Goal: Contribute content: Add original content to the website for others to see

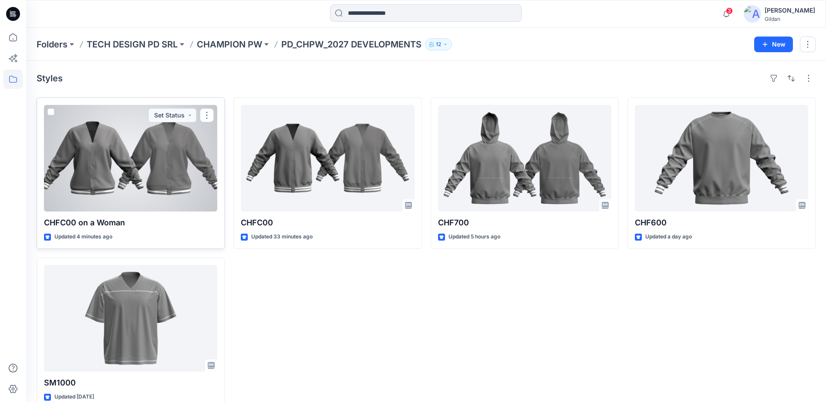
click at [175, 156] on div at bounding box center [130, 158] width 173 height 107
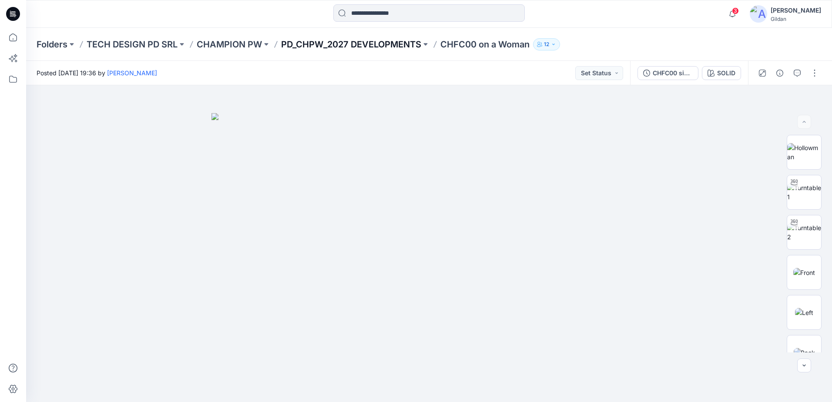
click at [399, 44] on p "PD_CHPW_2027 DEVELOPMENTS" at bounding box center [351, 44] width 140 height 12
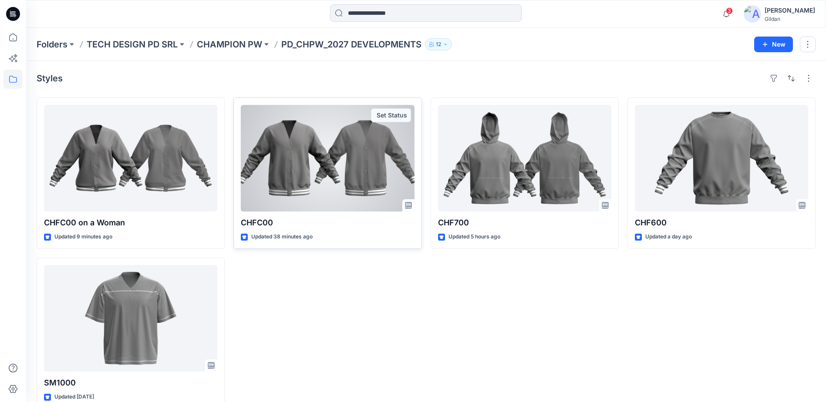
click at [337, 160] on div at bounding box center [327, 158] width 173 height 107
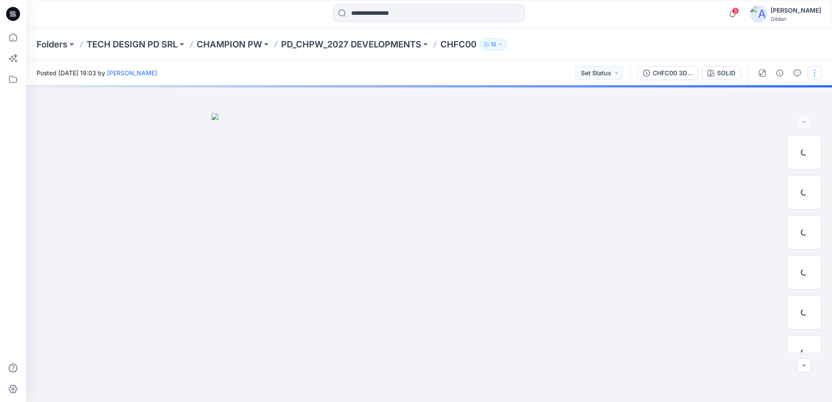
click at [815, 73] on button "button" at bounding box center [815, 73] width 14 height 14
click at [770, 116] on button "Edit" at bounding box center [778, 118] width 80 height 16
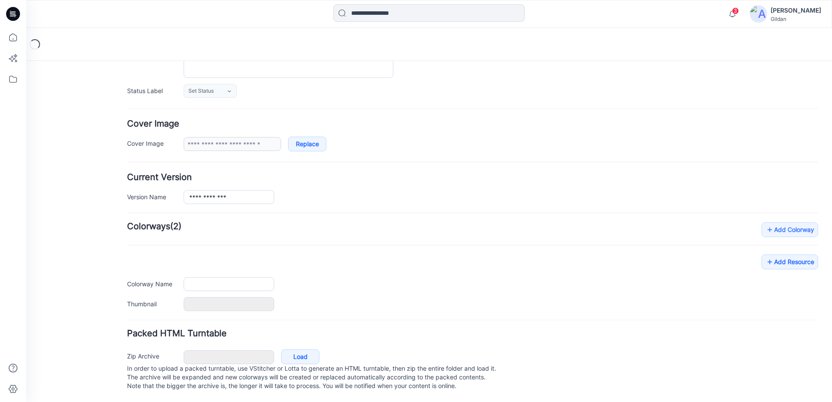
scroll to position [119, 0]
type input "******"
type input "*****"
type input "**********"
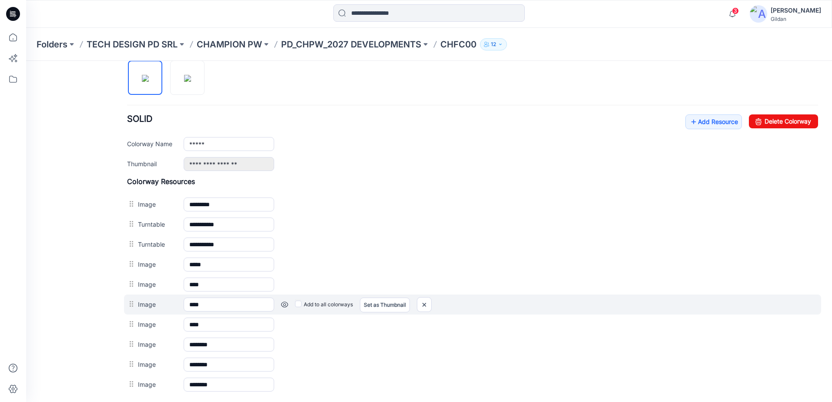
scroll to position [293, 0]
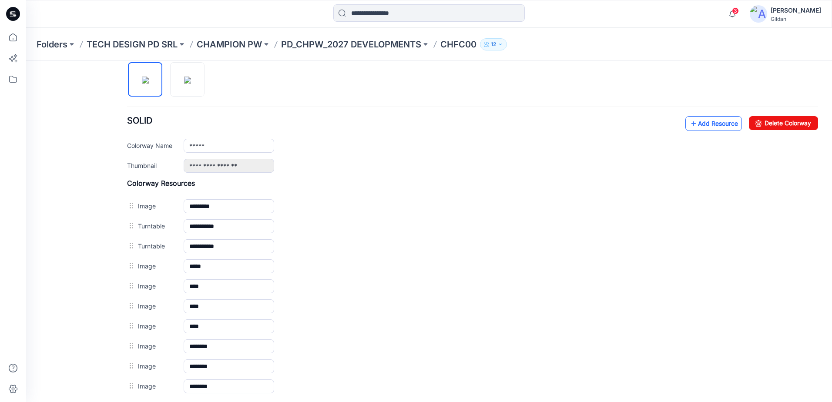
click at [725, 129] on link "Add Resource" at bounding box center [714, 123] width 57 height 15
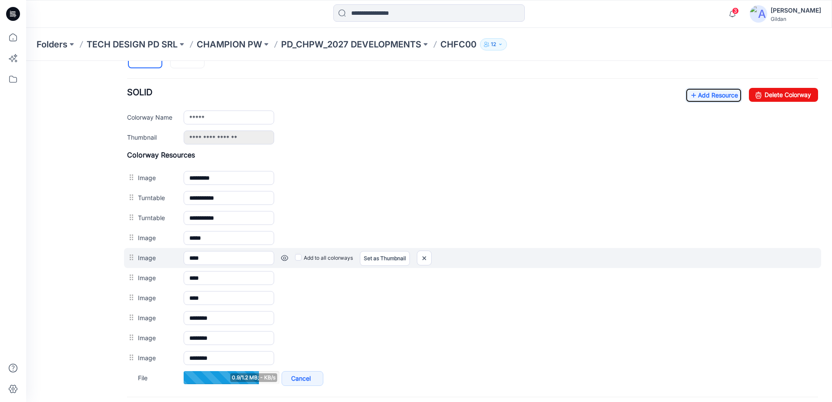
scroll to position [337, 0]
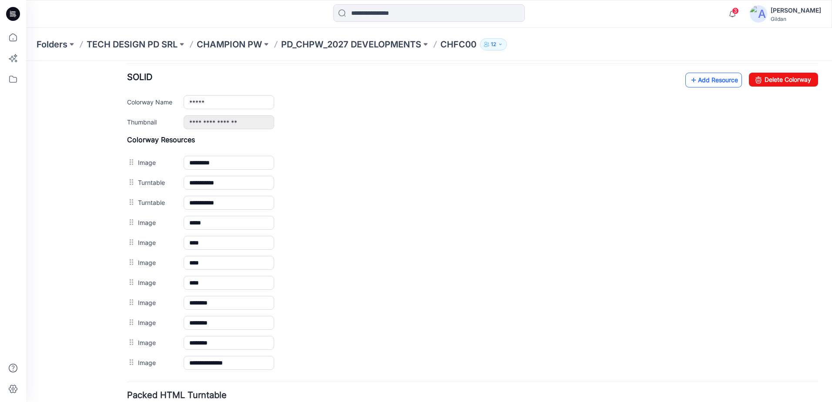
click at [704, 79] on link "Add Resource" at bounding box center [714, 80] width 57 height 15
click at [700, 83] on link "Add Resource" at bounding box center [714, 80] width 57 height 15
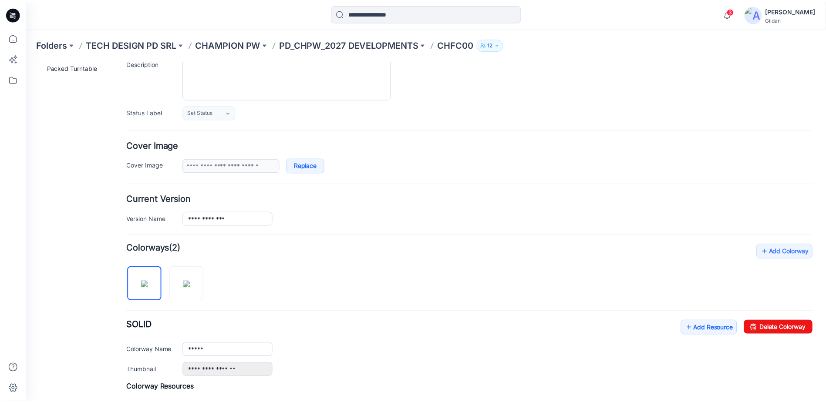
scroll to position [32, 0]
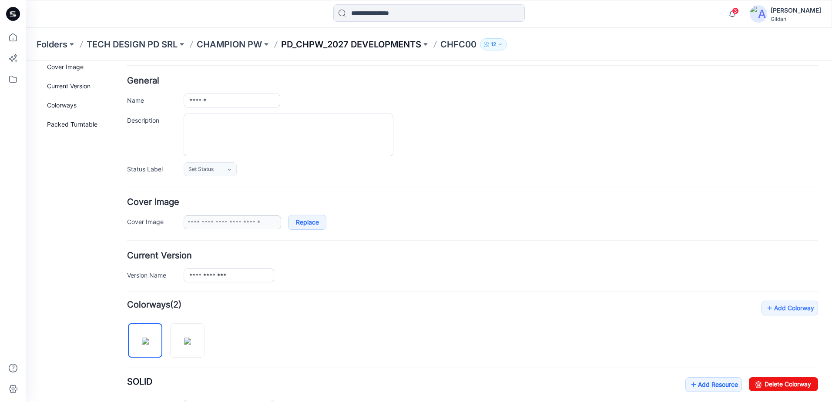
click at [395, 47] on p "PD_CHPW_2027 DEVELOPMENTS" at bounding box center [351, 44] width 140 height 12
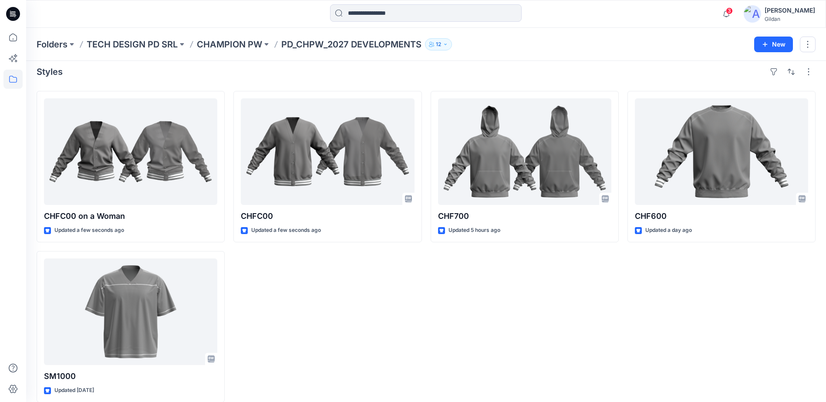
scroll to position [17, 0]
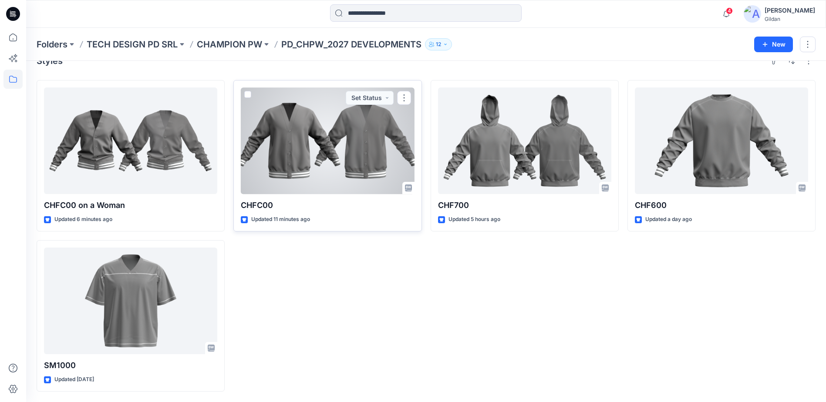
click at [327, 163] on div at bounding box center [327, 140] width 173 height 107
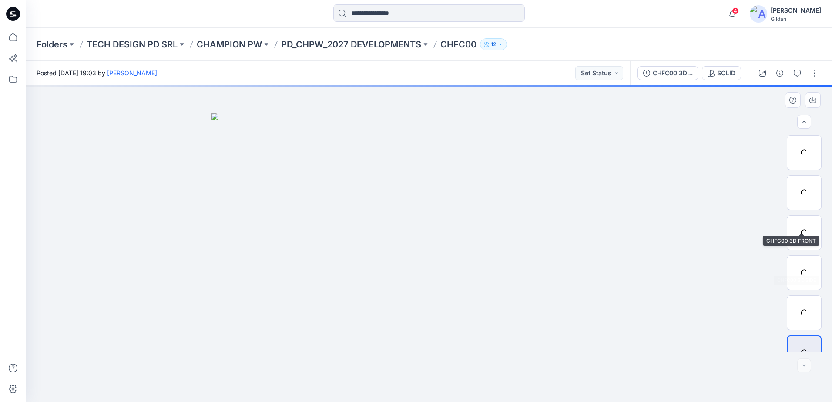
scroll to position [338, 0]
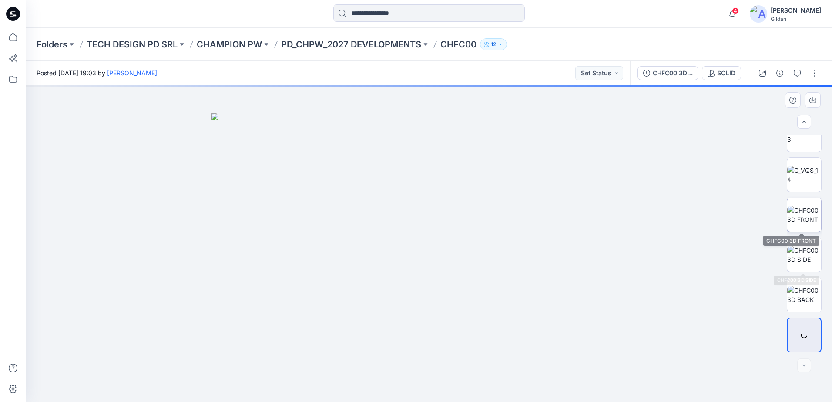
click at [807, 212] on img at bounding box center [804, 215] width 34 height 18
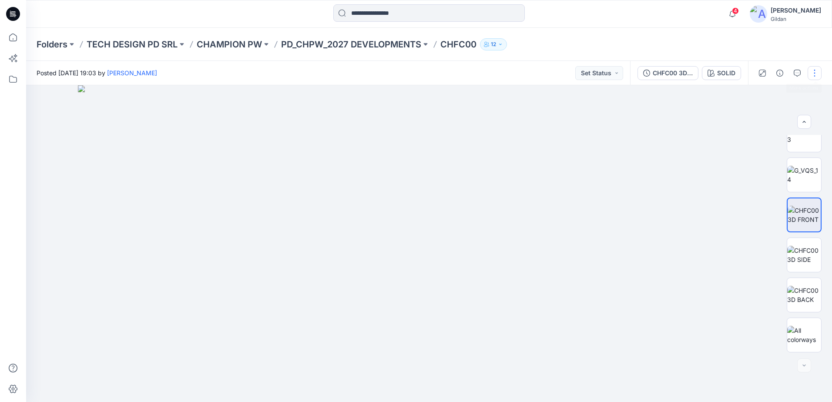
click at [819, 74] on button "button" at bounding box center [815, 73] width 14 height 14
click at [768, 112] on button "Edit" at bounding box center [778, 118] width 80 height 16
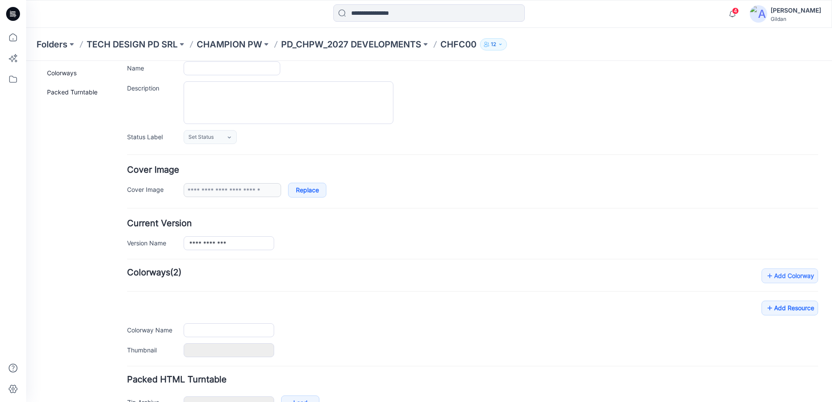
scroll to position [119, 0]
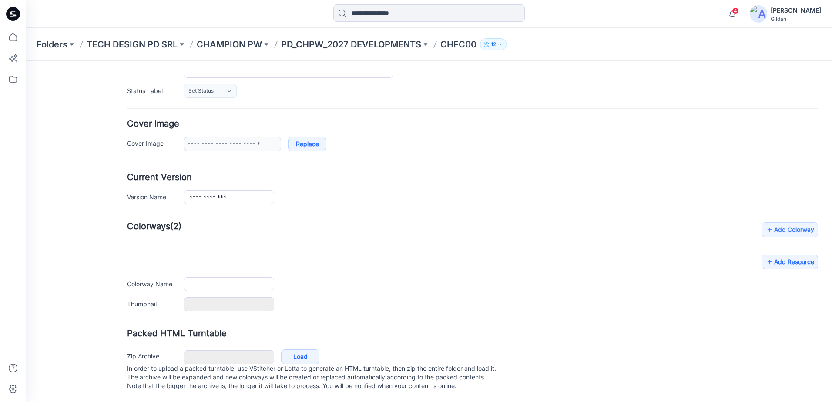
type input "******"
type input "*****"
type input "**********"
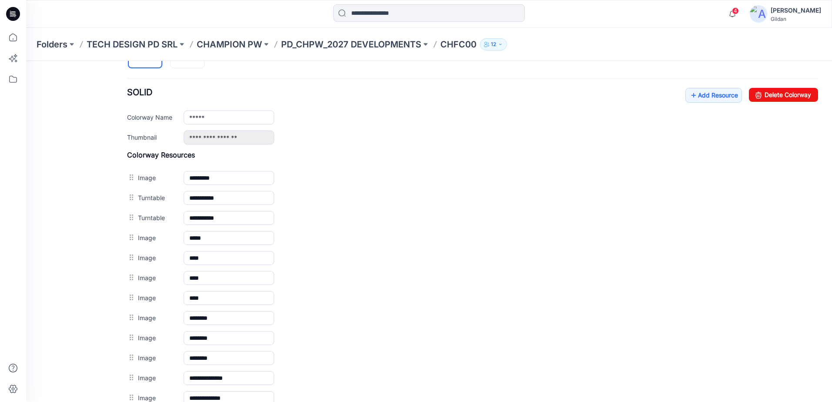
scroll to position [337, 0]
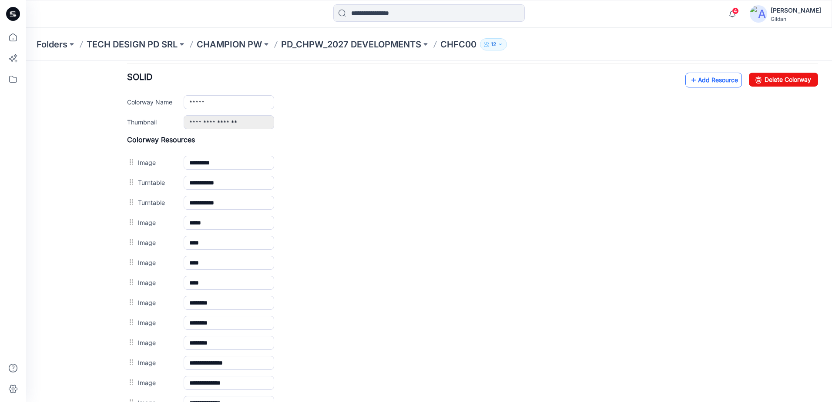
click at [709, 81] on link "Add Resource" at bounding box center [714, 80] width 57 height 15
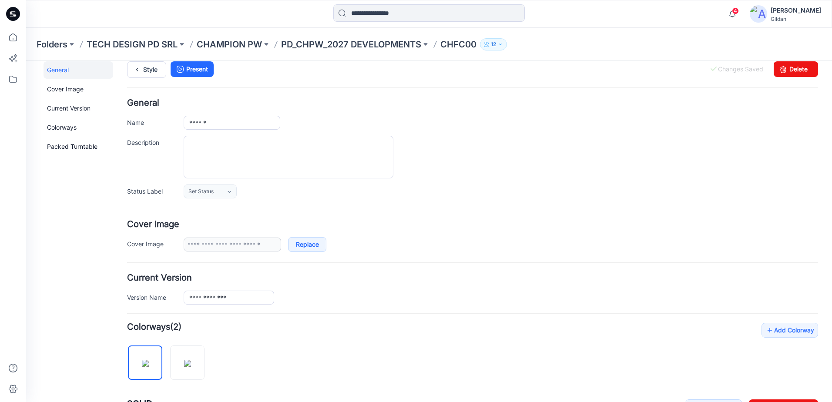
scroll to position [0, 0]
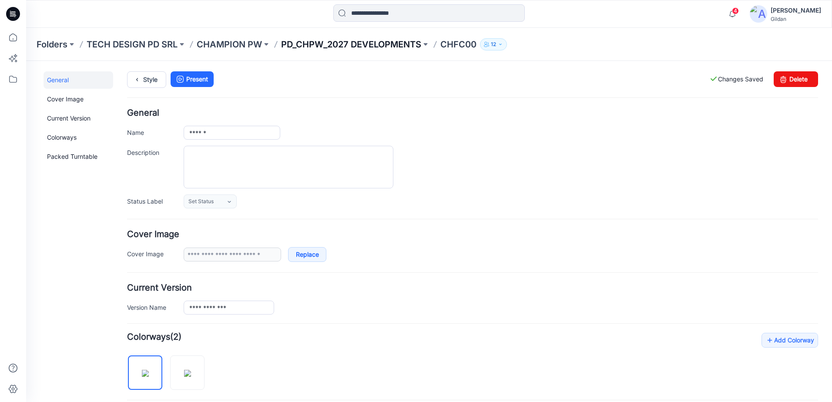
click at [369, 40] on p "PD_CHPW_2027 DEVELOPMENTS" at bounding box center [351, 44] width 140 height 12
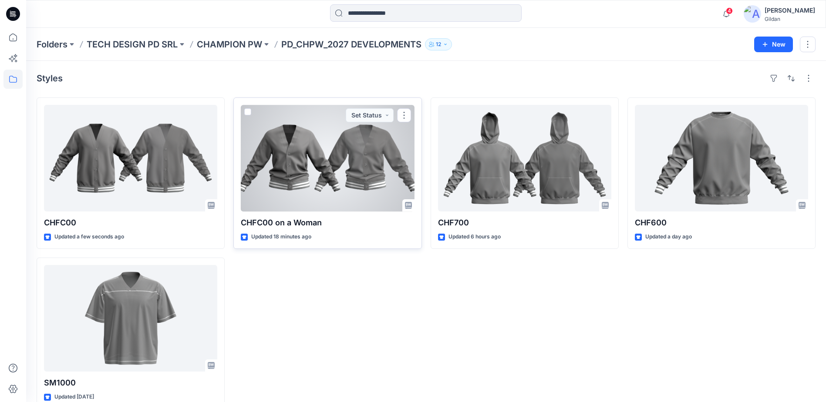
click at [357, 176] on div at bounding box center [327, 158] width 173 height 107
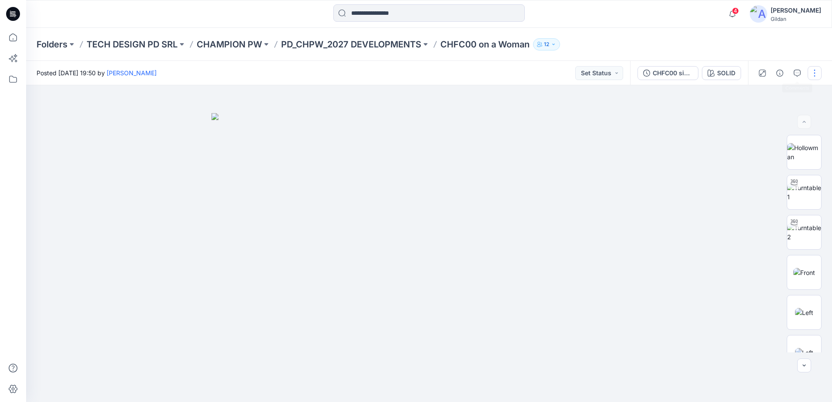
click at [813, 70] on button "button" at bounding box center [815, 73] width 14 height 14
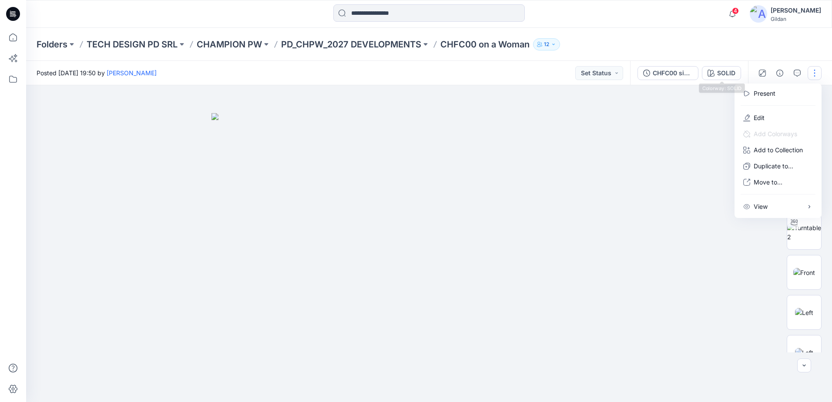
click at [727, 41] on div "Folders TECH DESIGN PD SRL CHAMPION PW PD_CHPW_2027 DEVELOPMENTS CHFC00 on a Wo…" at bounding box center [395, 44] width 717 height 12
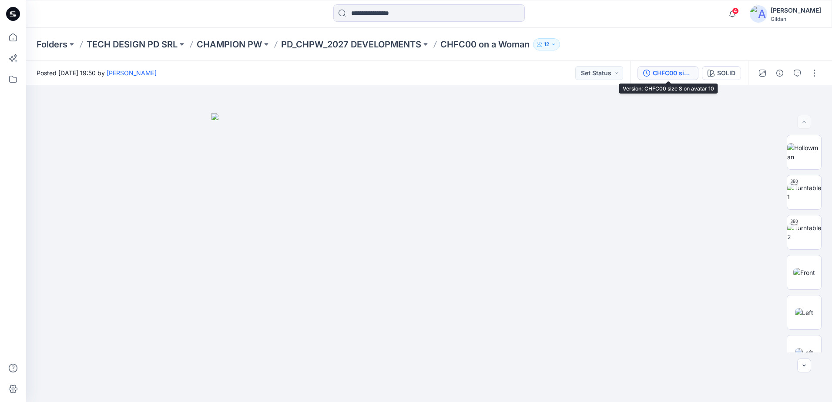
click at [680, 70] on div "CHFC00 size S on avatar 10" at bounding box center [673, 73] width 40 height 10
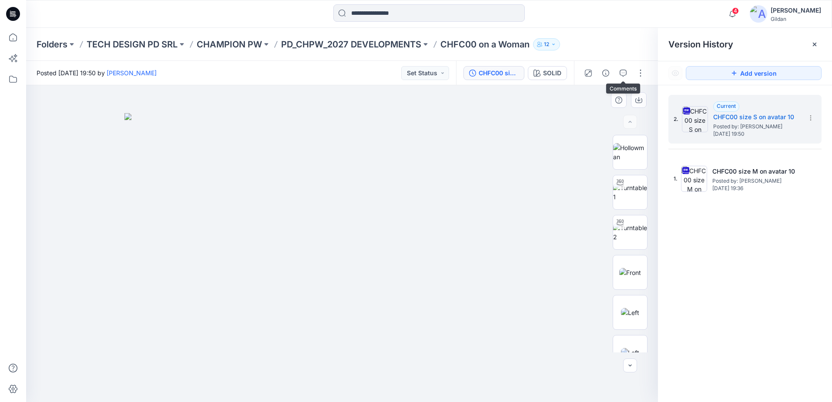
drag, startPoint x: 623, startPoint y: 73, endPoint x: 609, endPoint y: 98, distance: 28.7
click at [623, 72] on icon "button" at bounding box center [623, 73] width 7 height 7
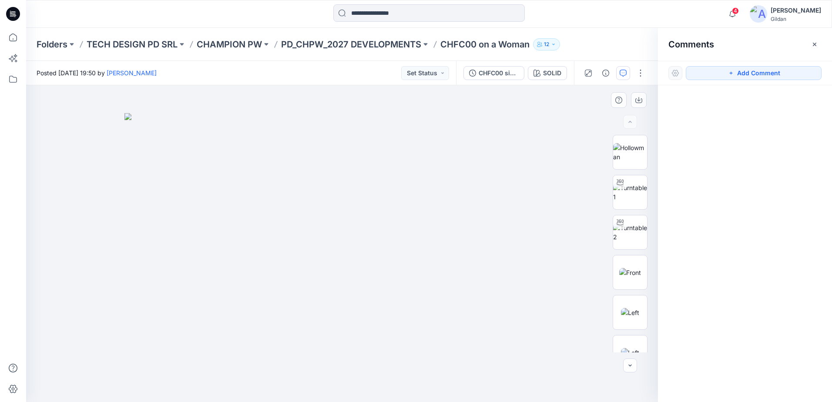
drag, startPoint x: 749, startPoint y: 72, endPoint x: 597, endPoint y: 94, distance: 154.0
click at [749, 72] on button "Add Comment" at bounding box center [754, 73] width 136 height 14
click at [293, 302] on div "1" at bounding box center [342, 243] width 632 height 317
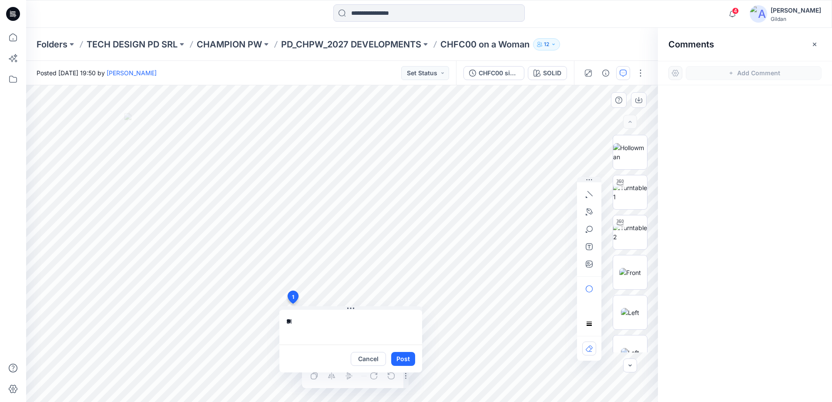
type textarea "*"
type textarea "**********"
click at [405, 357] on button "Post" at bounding box center [403, 359] width 24 height 14
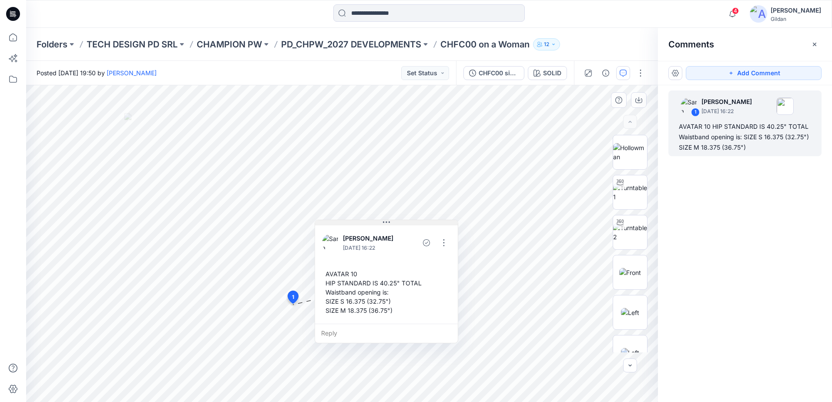
drag, startPoint x: 377, startPoint y: 310, endPoint x: 415, endPoint y: 217, distance: 99.6
click at [415, 220] on button at bounding box center [386, 222] width 143 height 5
click at [816, 46] on icon "button" at bounding box center [814, 44] width 7 height 7
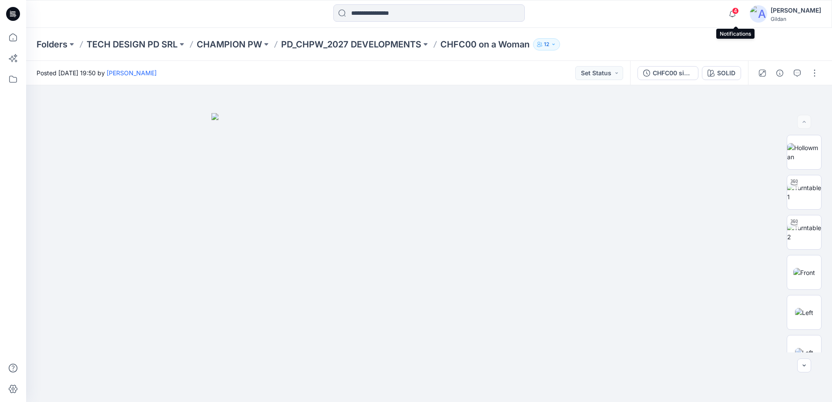
click at [739, 9] on span "4" at bounding box center [735, 10] width 7 height 7
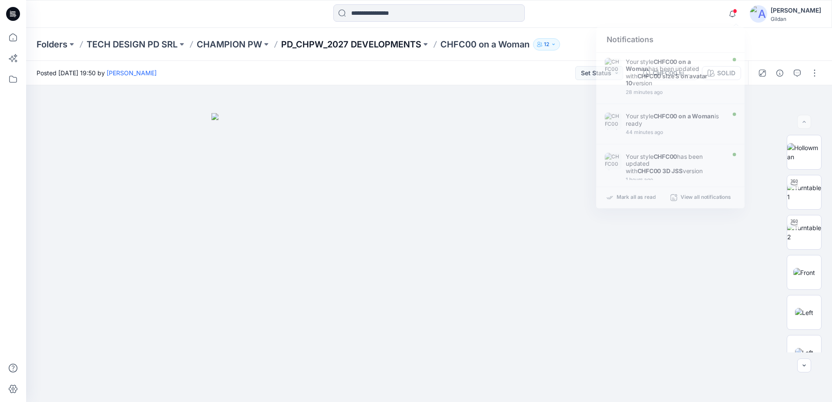
click at [396, 44] on p "PD_CHPW_2027 DEVELOPMENTS" at bounding box center [351, 44] width 140 height 12
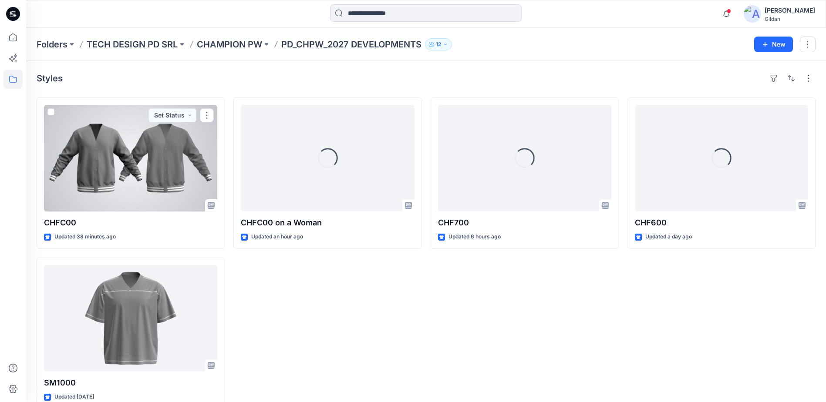
click at [130, 159] on div at bounding box center [130, 158] width 173 height 107
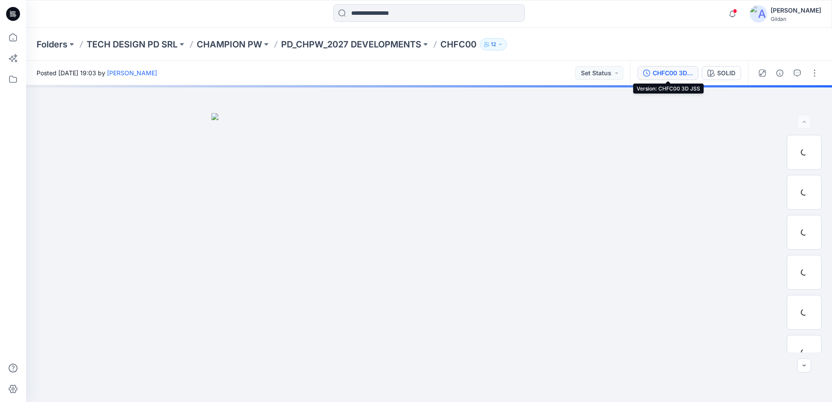
click at [659, 74] on div "CHFC00 3D JSS" at bounding box center [673, 73] width 40 height 10
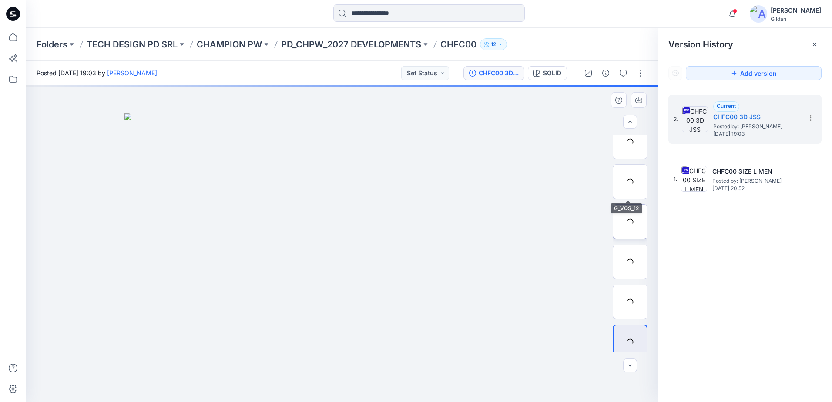
scroll to position [378, 0]
click at [642, 75] on button "button" at bounding box center [641, 73] width 14 height 14
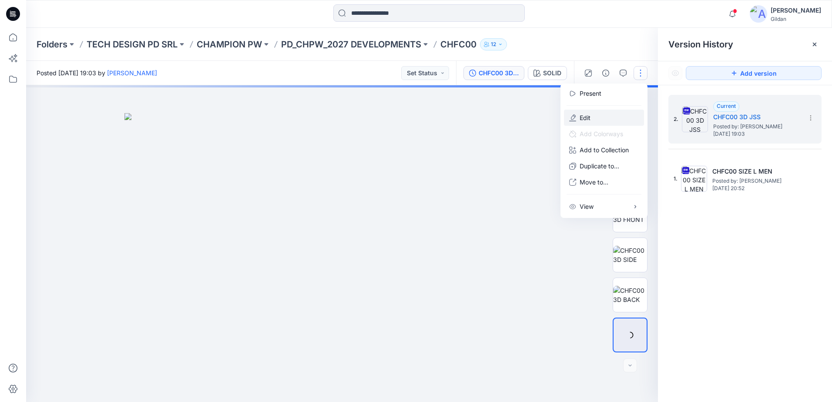
click at [595, 118] on button "Edit" at bounding box center [604, 118] width 80 height 16
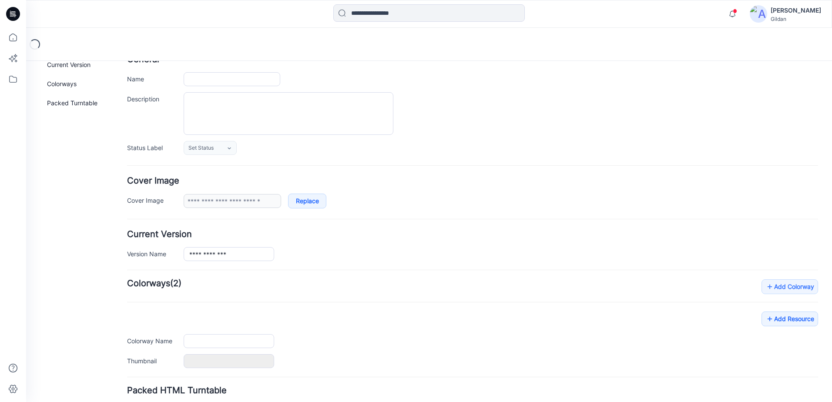
scroll to position [119, 0]
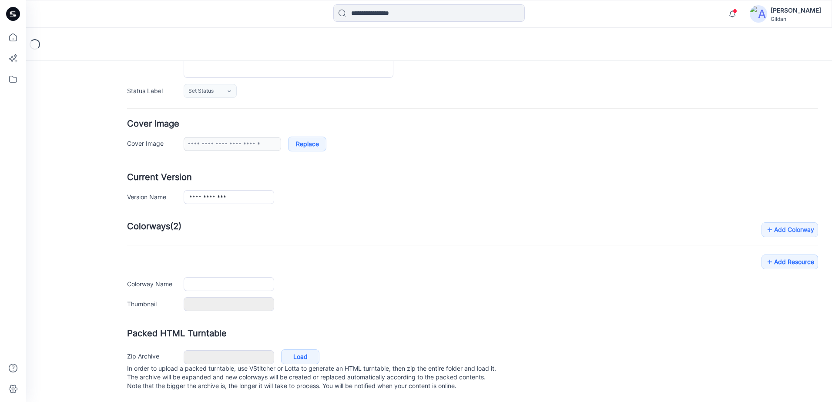
type input "******"
type input "*****"
type input "**********"
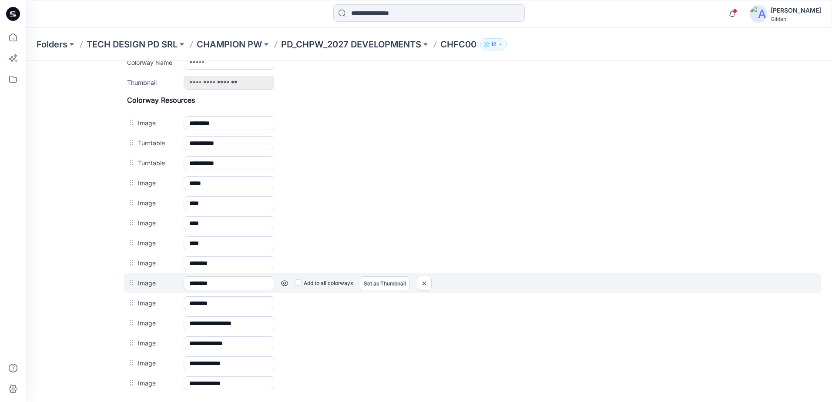
scroll to position [380, 0]
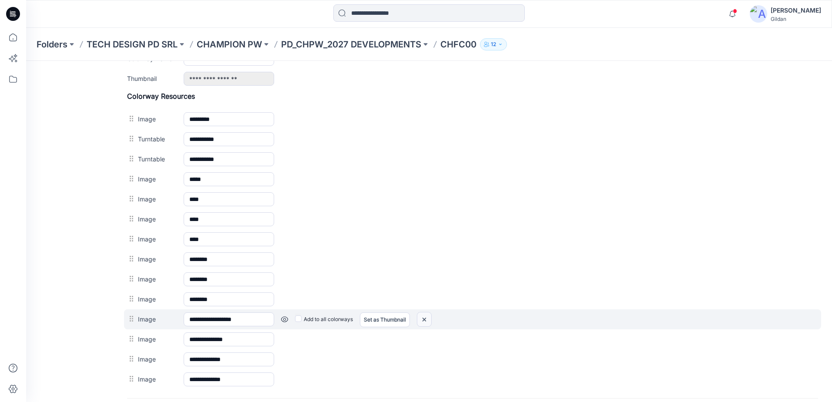
drag, startPoint x: 427, startPoint y: 318, endPoint x: 482, endPoint y: 84, distance: 240.6
click at [427, 318] on img at bounding box center [424, 320] width 14 height 14
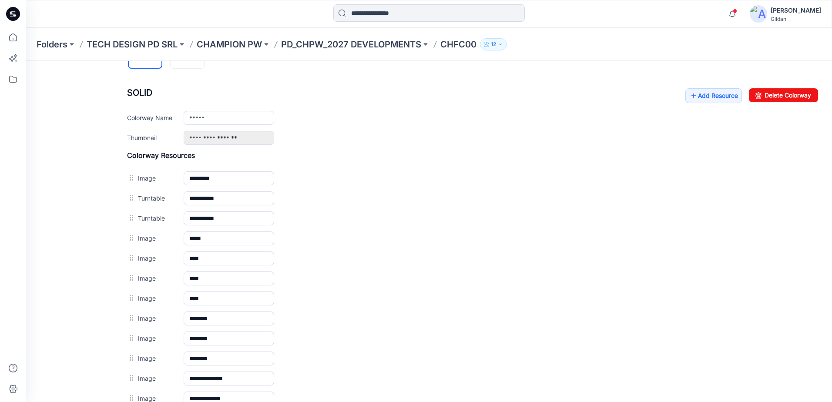
scroll to position [250, 0]
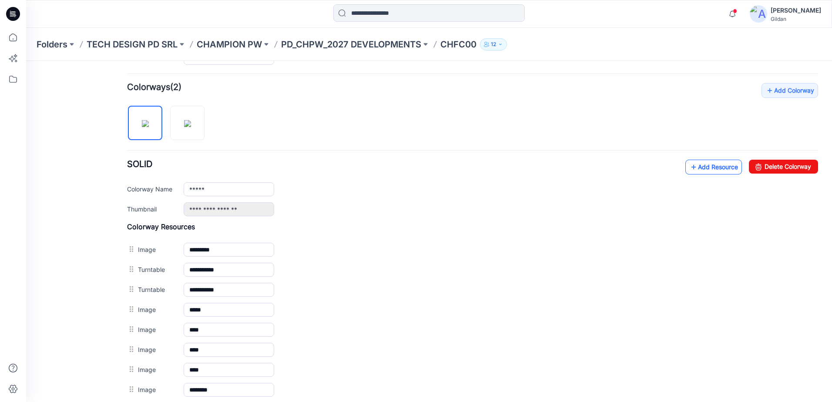
click at [713, 165] on link "Add Resource" at bounding box center [714, 167] width 57 height 15
